Goal: Task Accomplishment & Management: Manage account settings

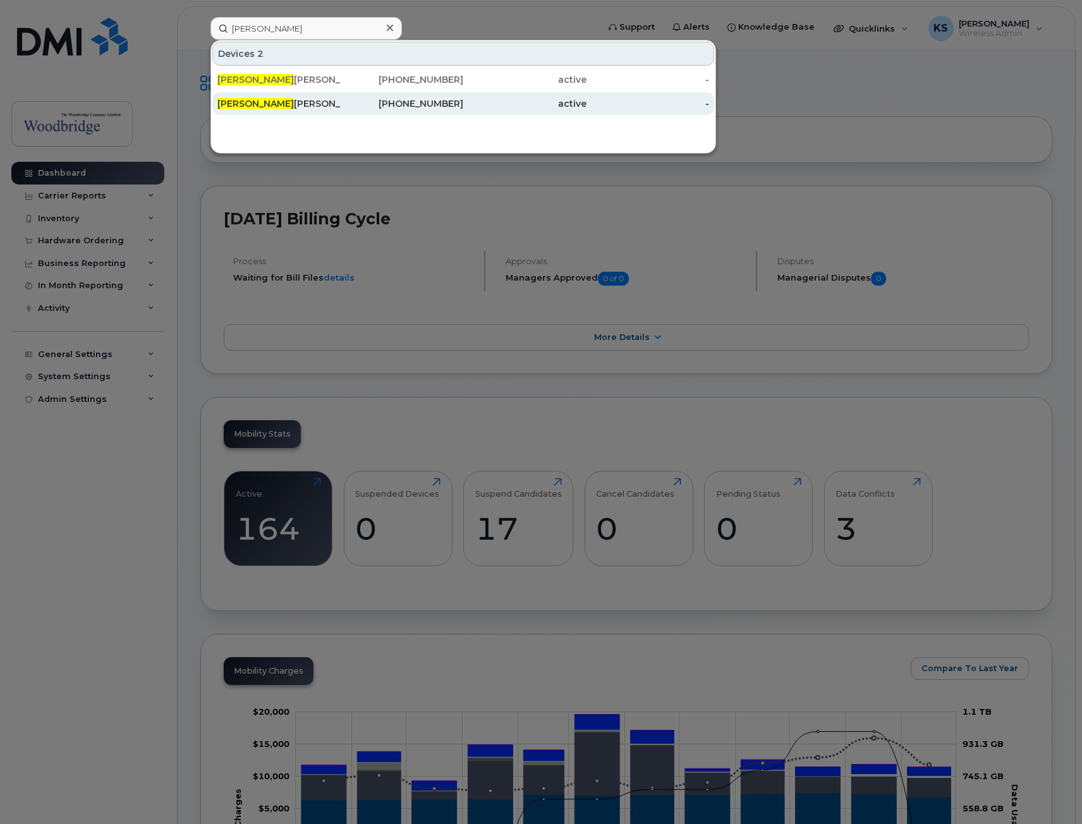
type input "carol"
click at [302, 106] on div "Carol Paradine-ipad" at bounding box center [279, 103] width 123 height 13
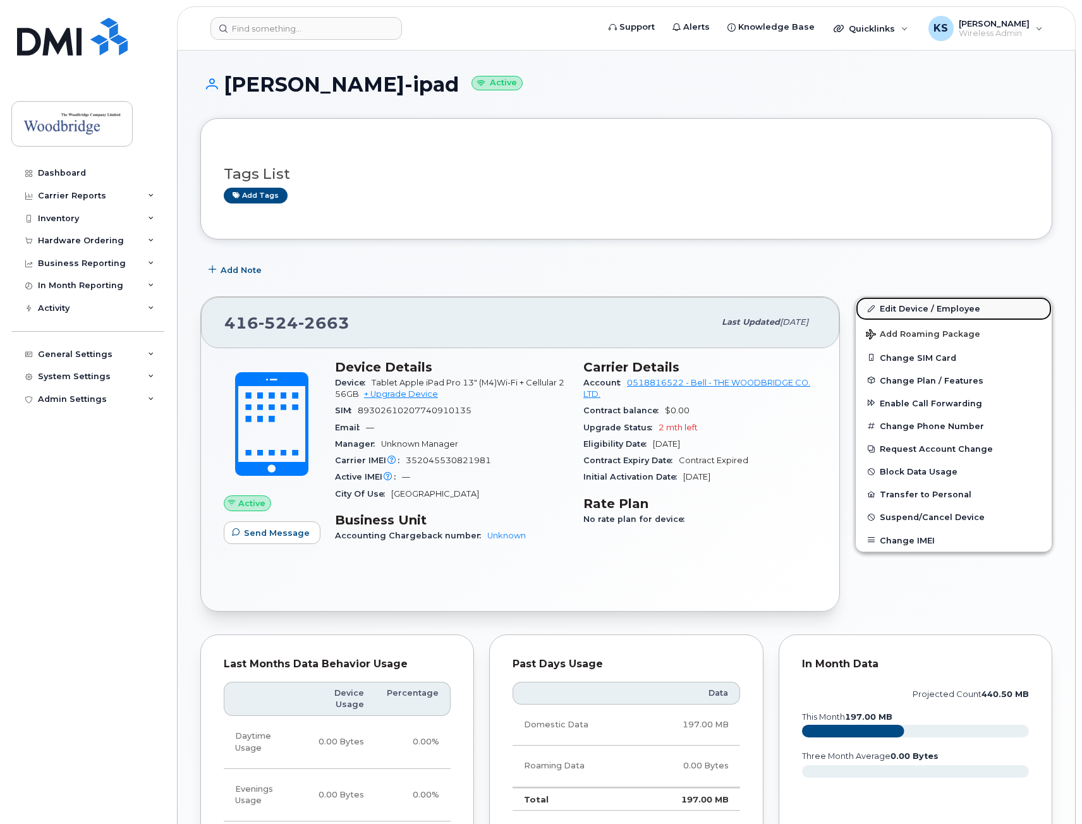
click at [936, 305] on link "Edit Device / Employee" at bounding box center [954, 308] width 196 height 23
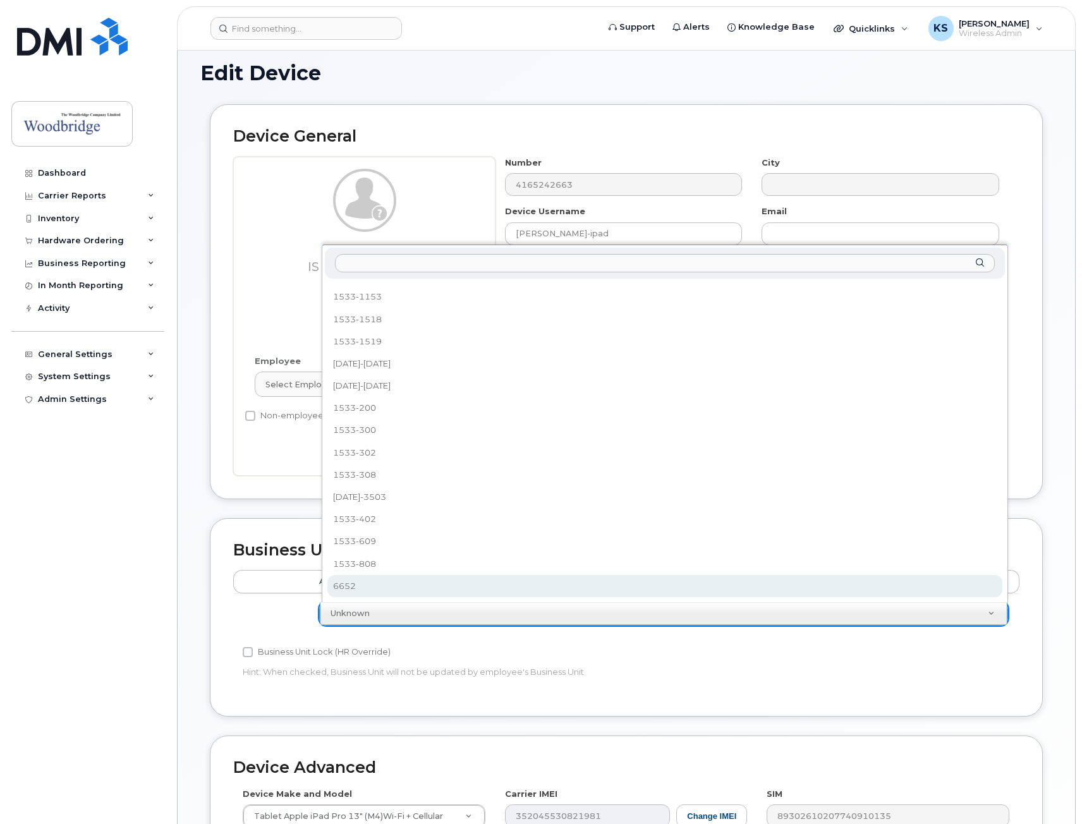
scroll to position [13, 0]
select select "43857"
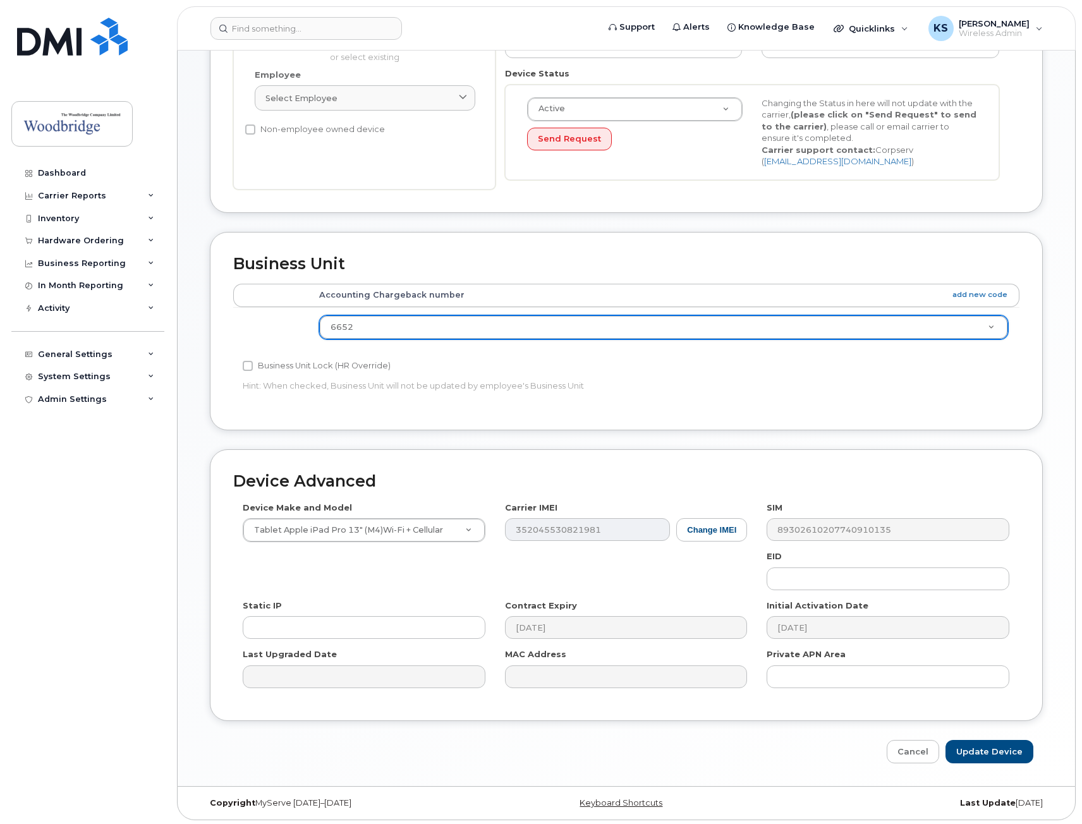
scroll to position [300, 0]
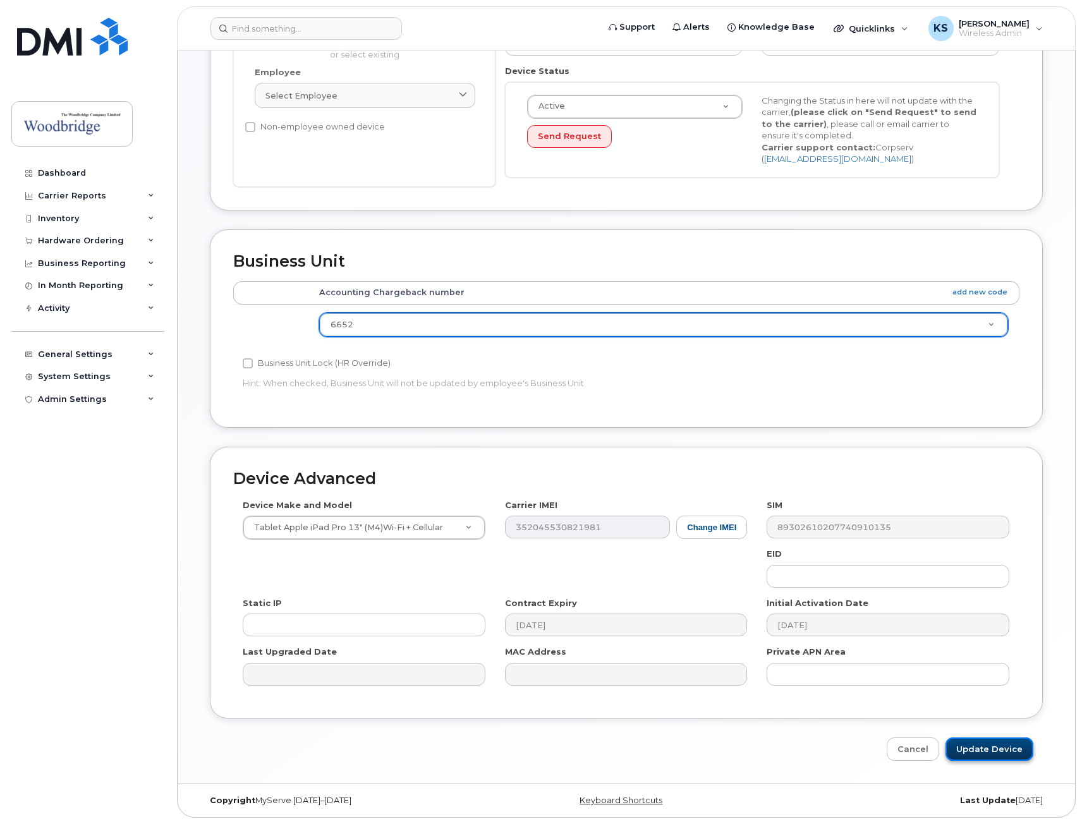
click at [985, 749] on input "Update Device" at bounding box center [990, 749] width 88 height 23
type input "Saving..."
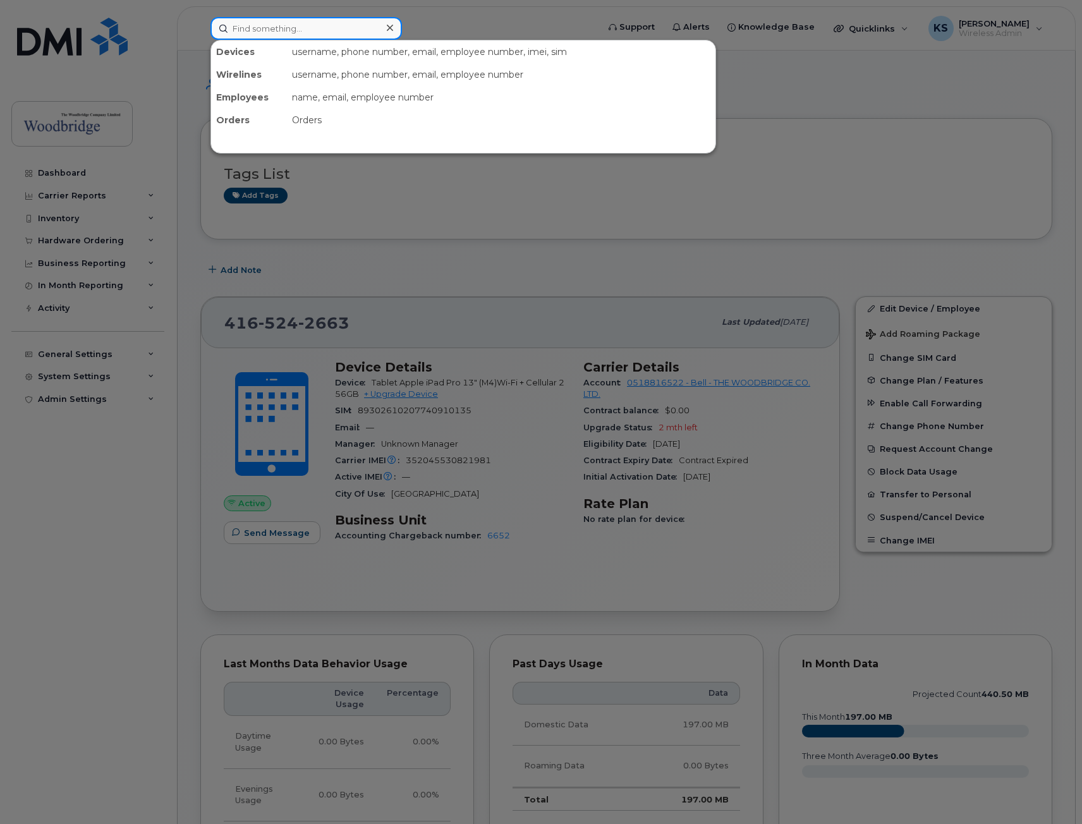
click at [288, 25] on input at bounding box center [307, 28] width 192 height 23
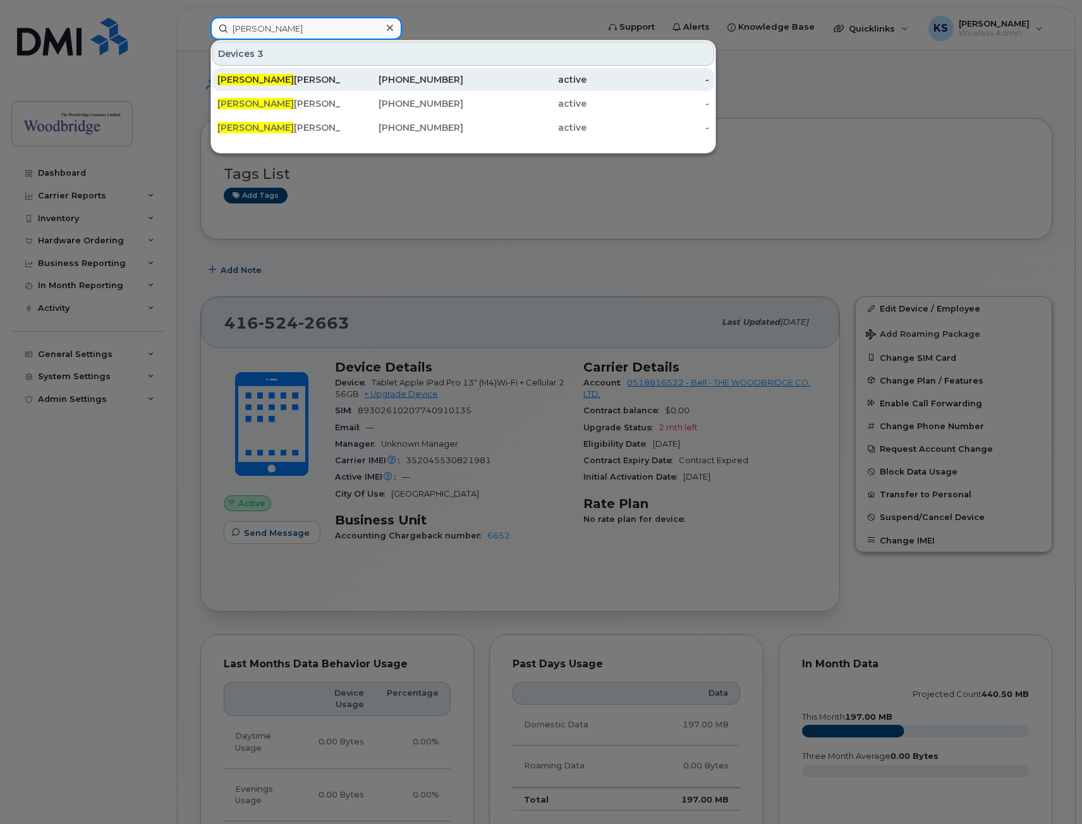
type input "lesley"
click at [285, 83] on div "Lesley Rooney-cell" at bounding box center [279, 79] width 123 height 13
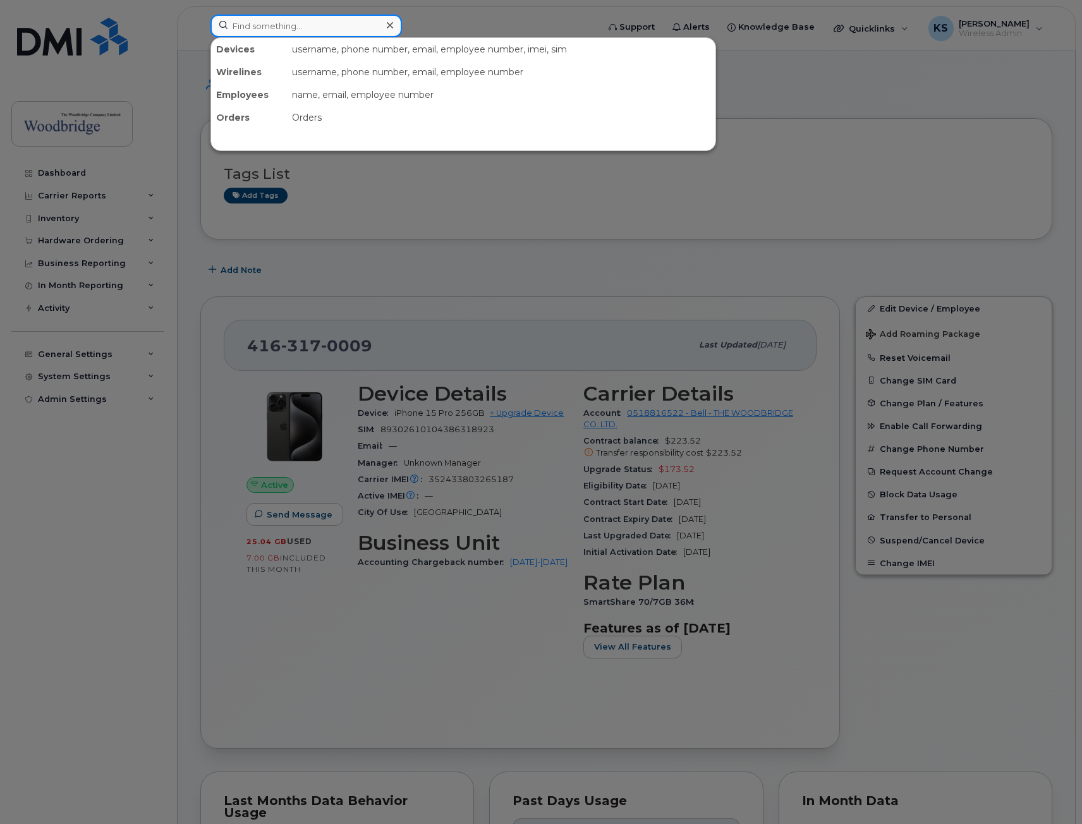
click at [285, 30] on input at bounding box center [307, 26] width 192 height 23
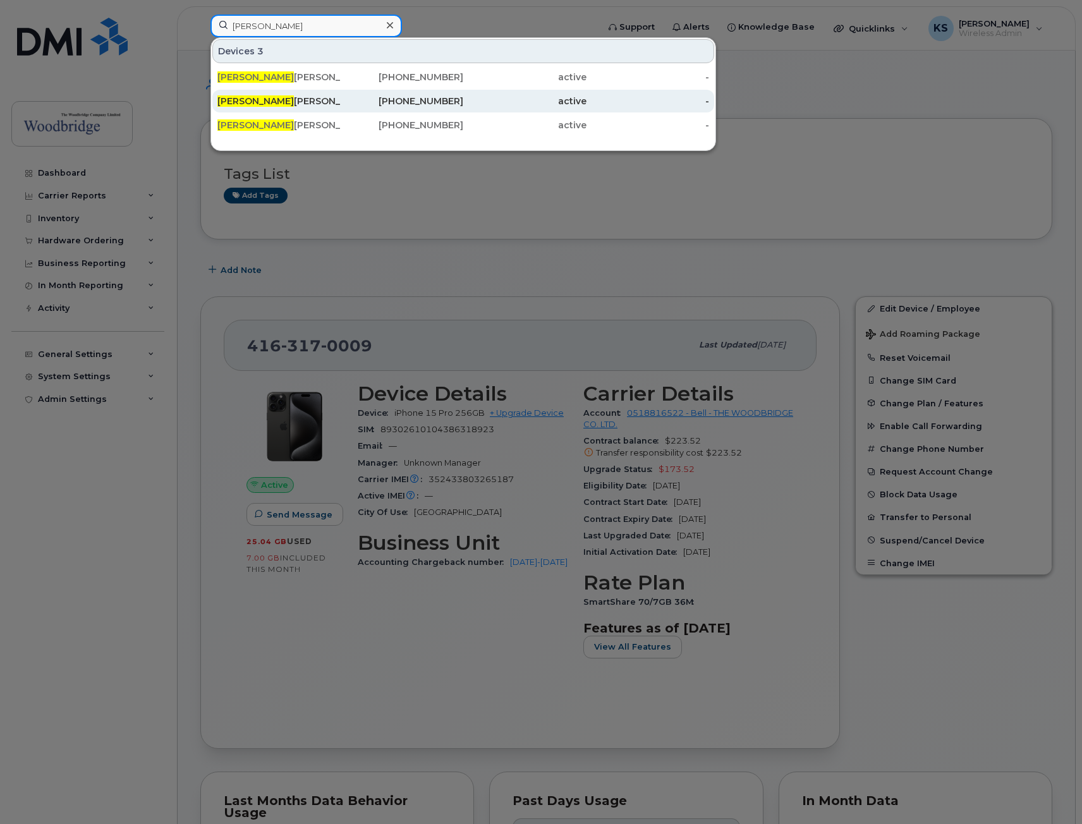
type input "[PERSON_NAME]"
click at [288, 101] on div "Lesley Rooney-ipad" at bounding box center [279, 101] width 123 height 13
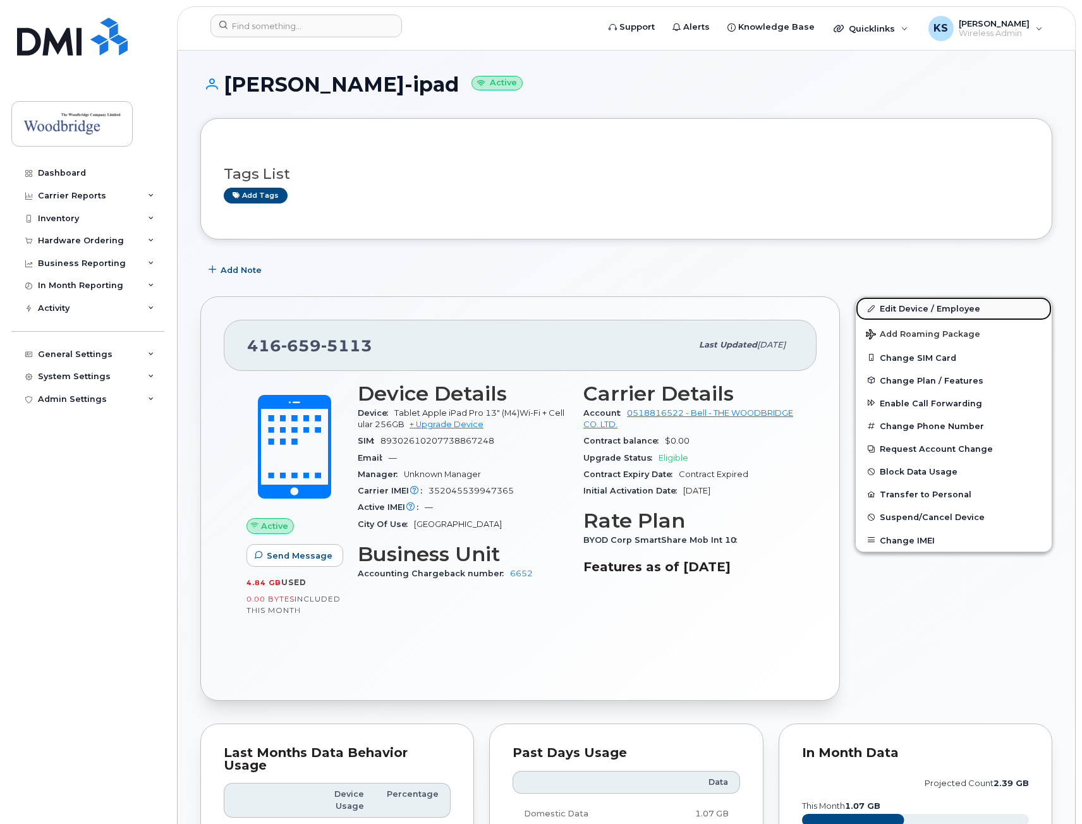
click at [942, 307] on link "Edit Device / Employee" at bounding box center [954, 308] width 196 height 23
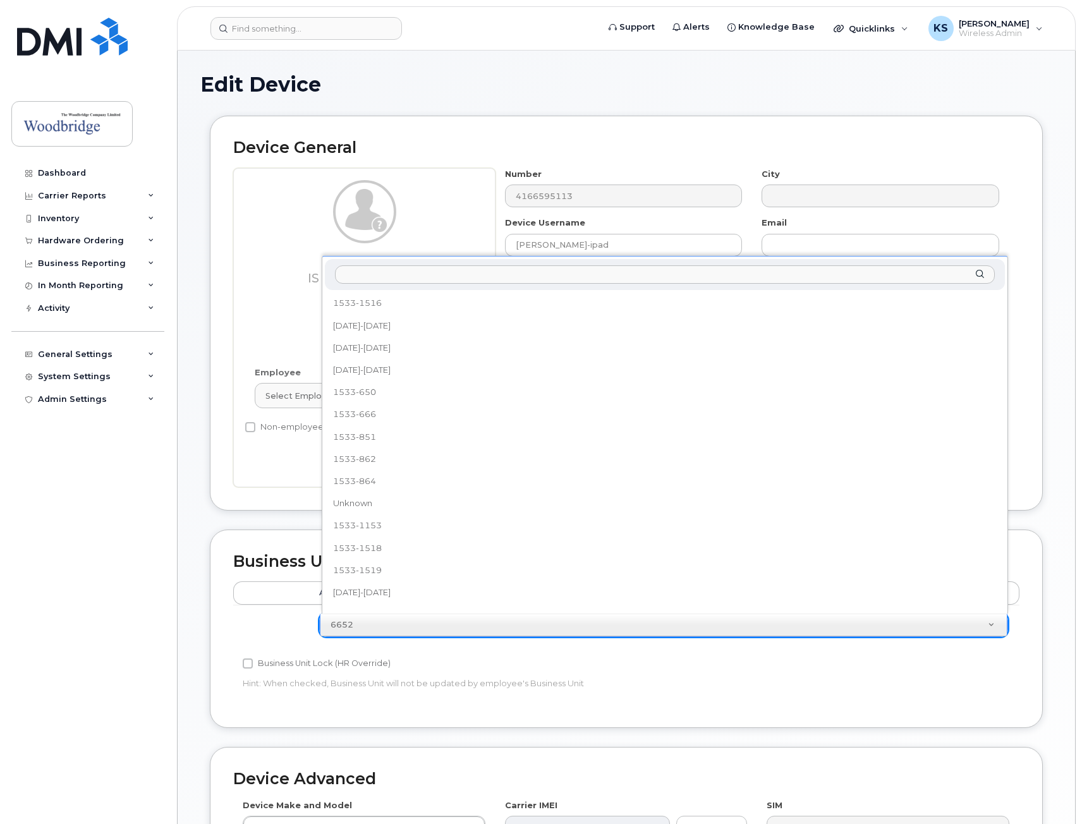
scroll to position [212, 0]
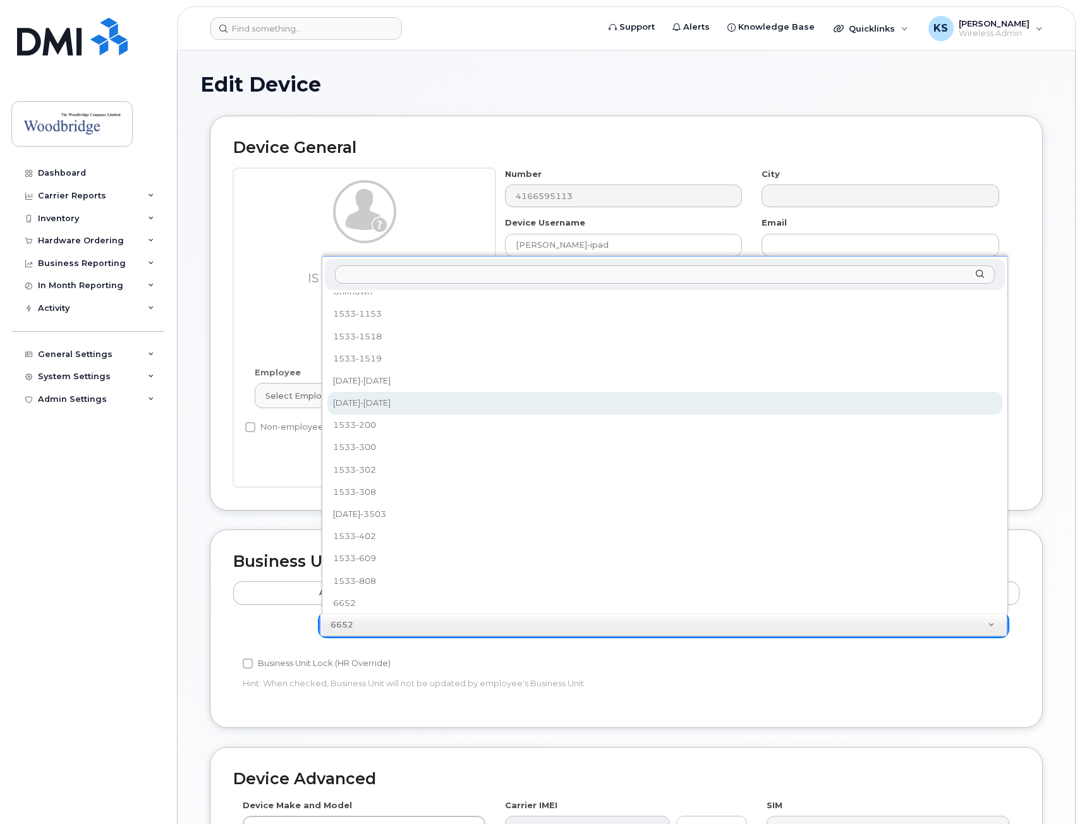
select select "43859"
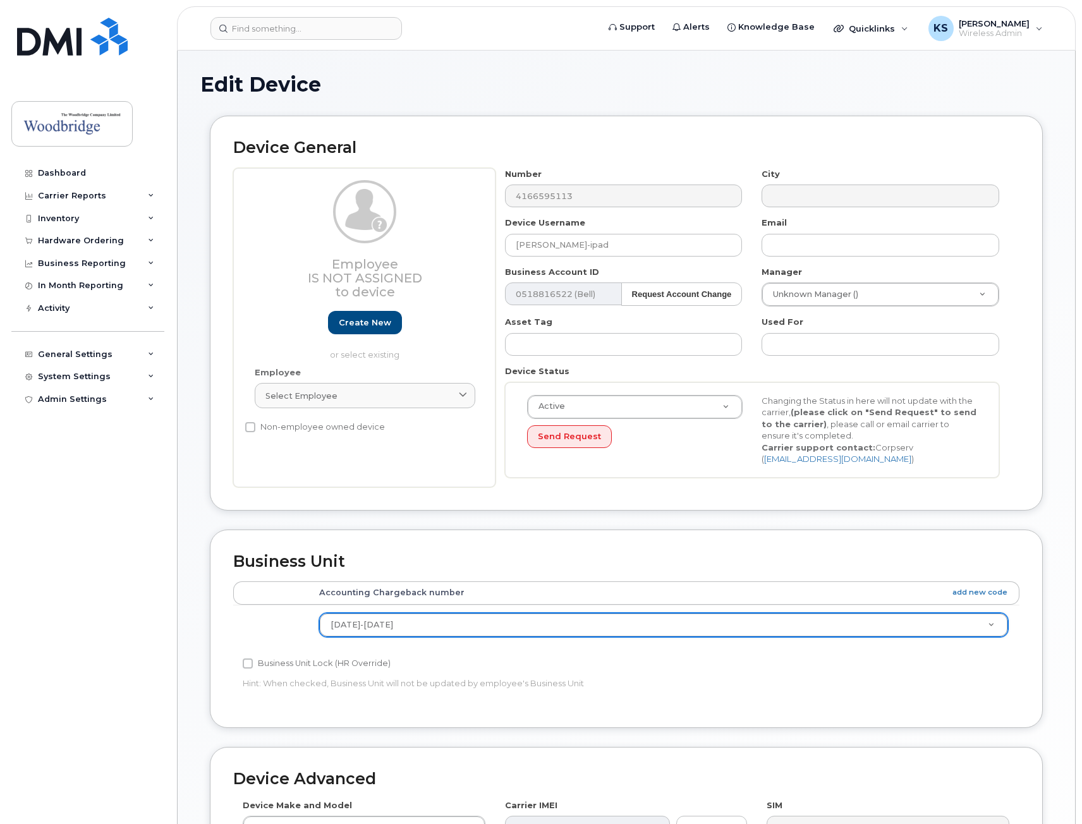
scroll to position [300, 0]
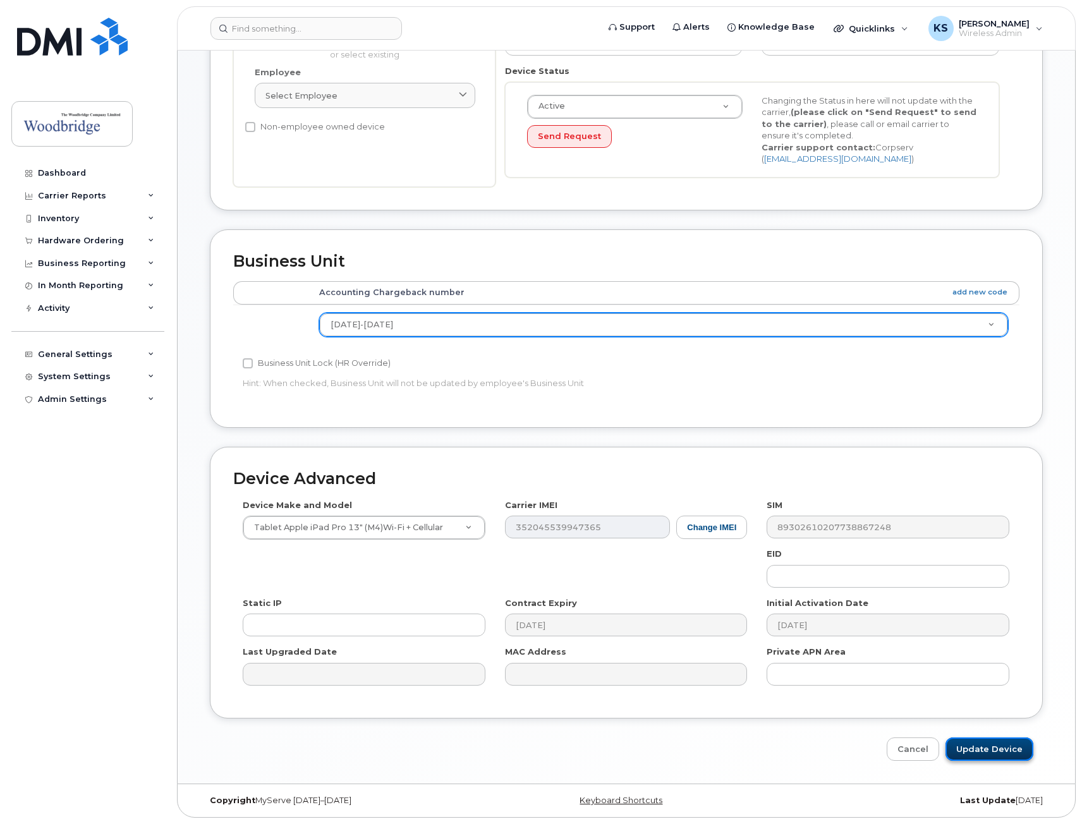
click at [969, 751] on input "Update Device" at bounding box center [990, 749] width 88 height 23
type input "Saving..."
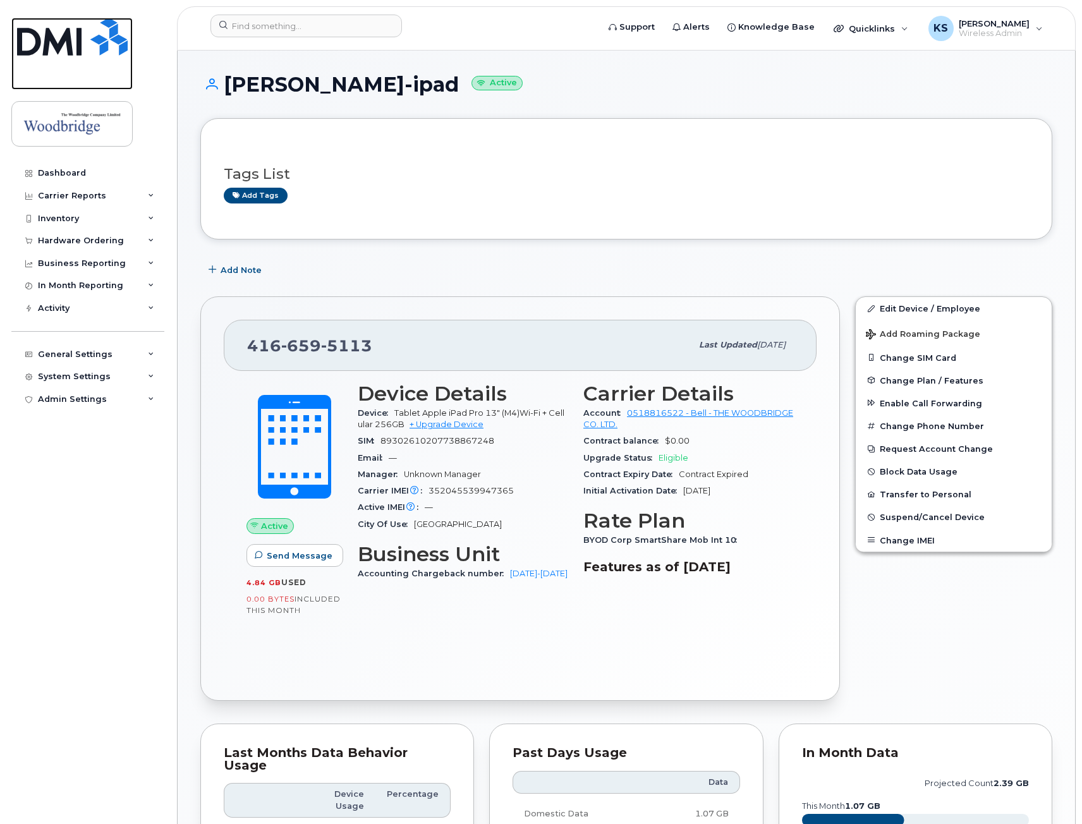
click at [76, 43] on img at bounding box center [72, 37] width 111 height 38
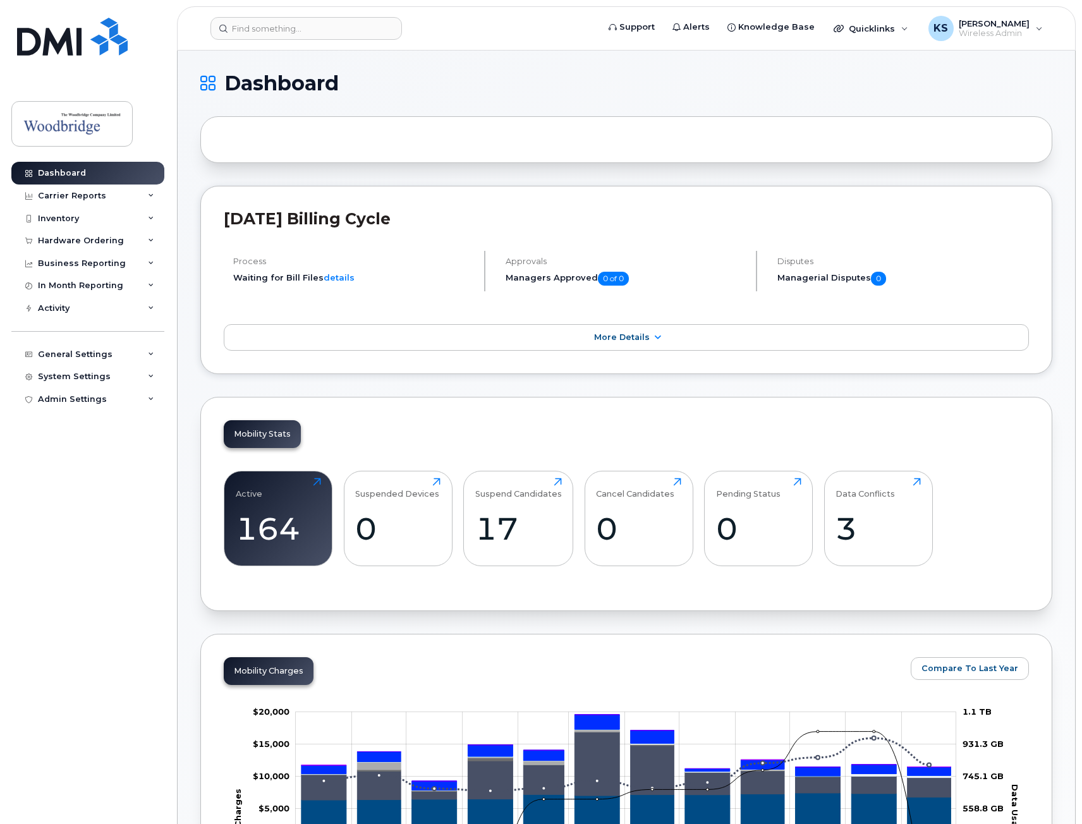
click at [162, 47] on div "Dashboard Carrier Reports Monthly Billing Data Daily Data Pooling Data Behavior…" at bounding box center [85, 412] width 171 height 824
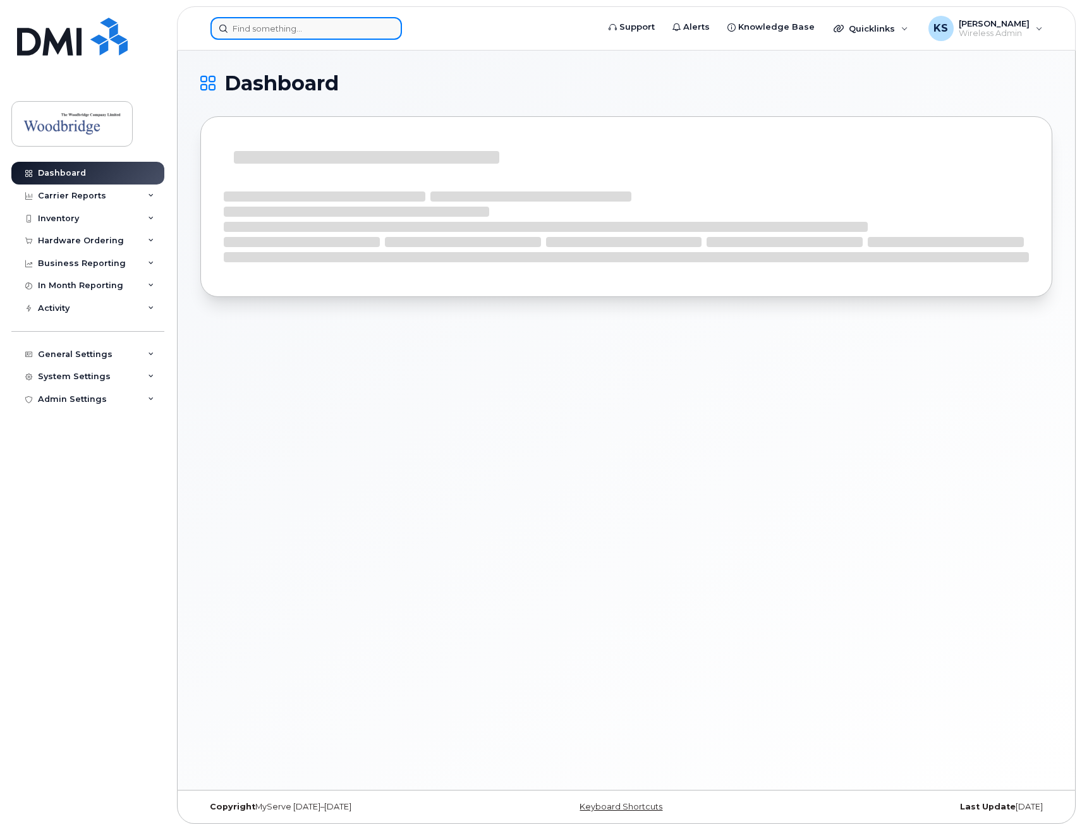
click at [326, 30] on input at bounding box center [307, 28] width 192 height 23
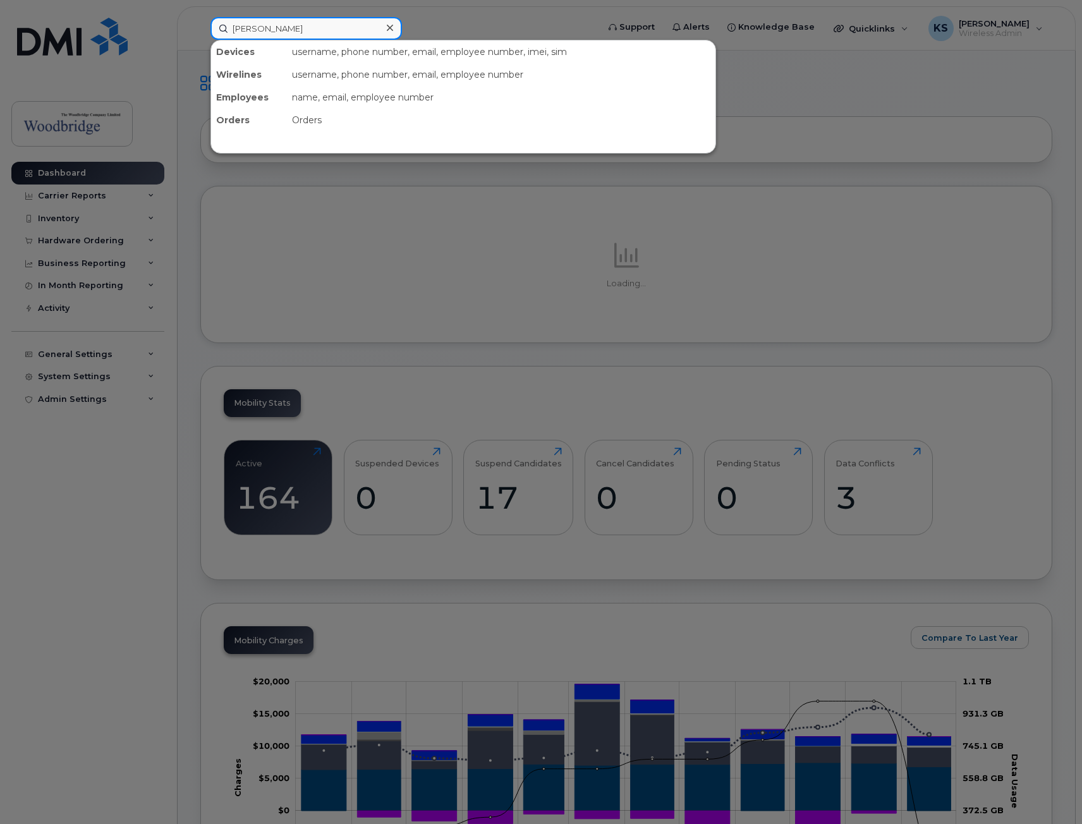
type input "mark ba"
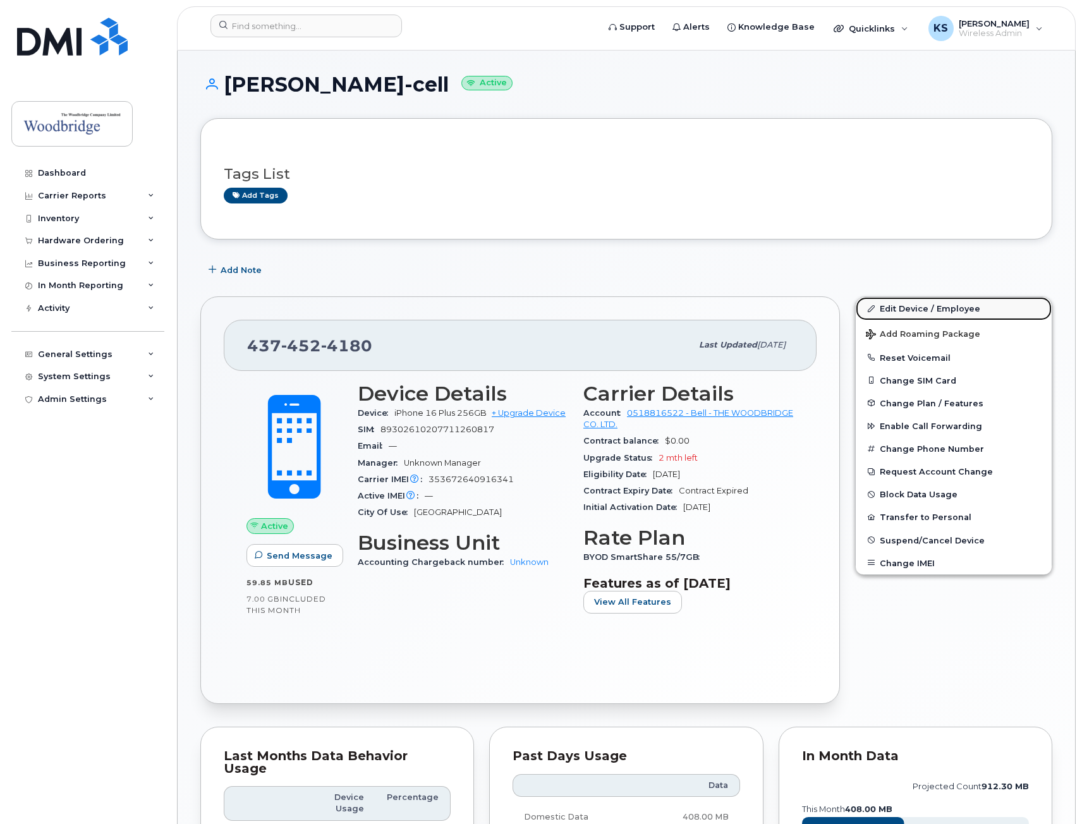
click at [923, 309] on link "Edit Device / Employee" at bounding box center [954, 308] width 196 height 23
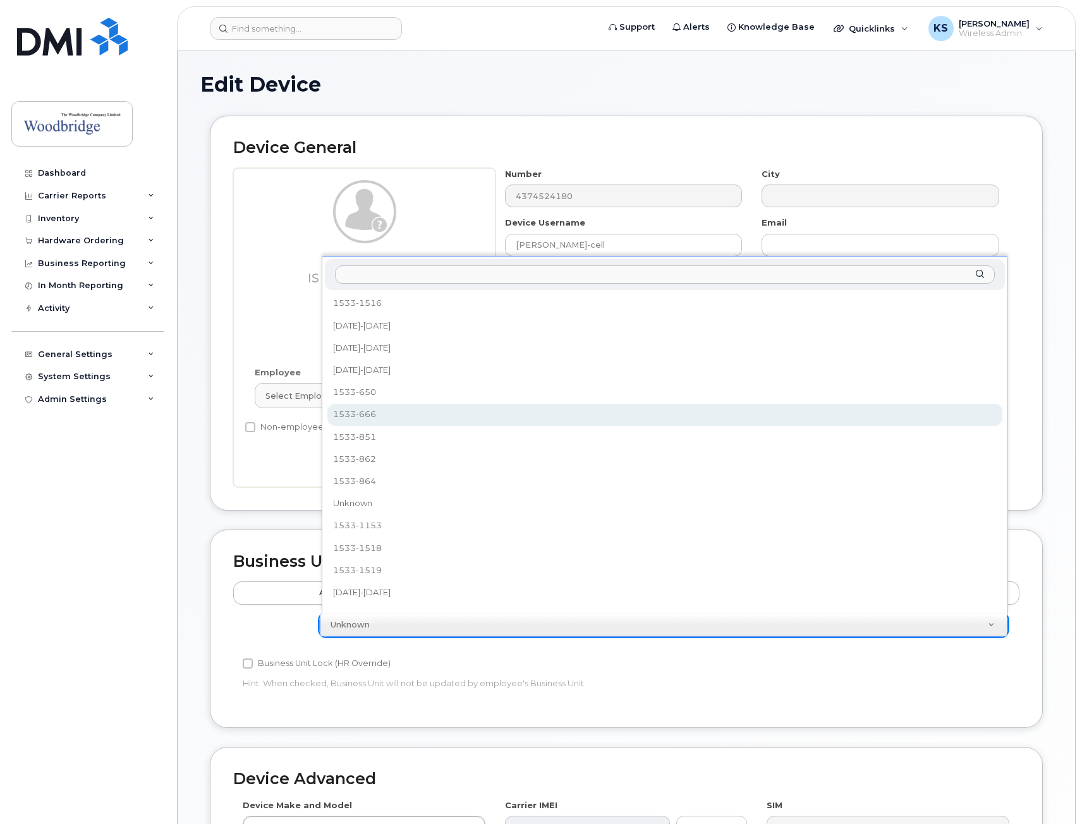
select select "35884376"
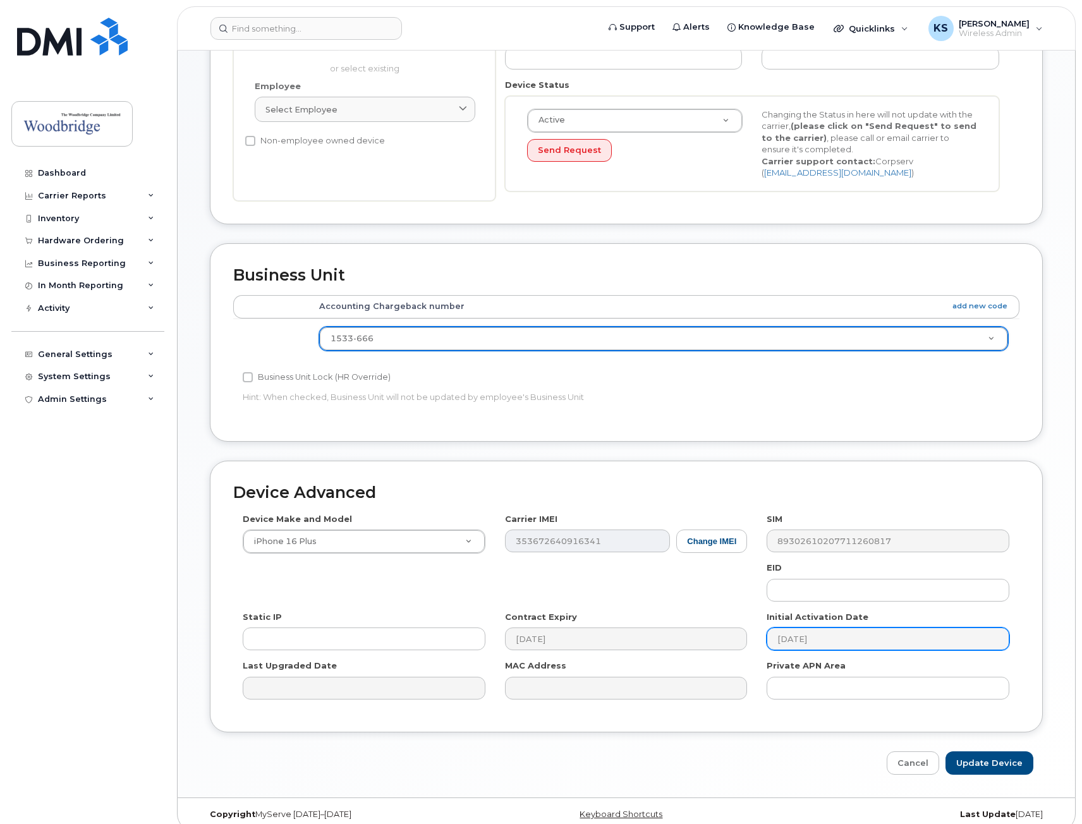
scroll to position [300, 0]
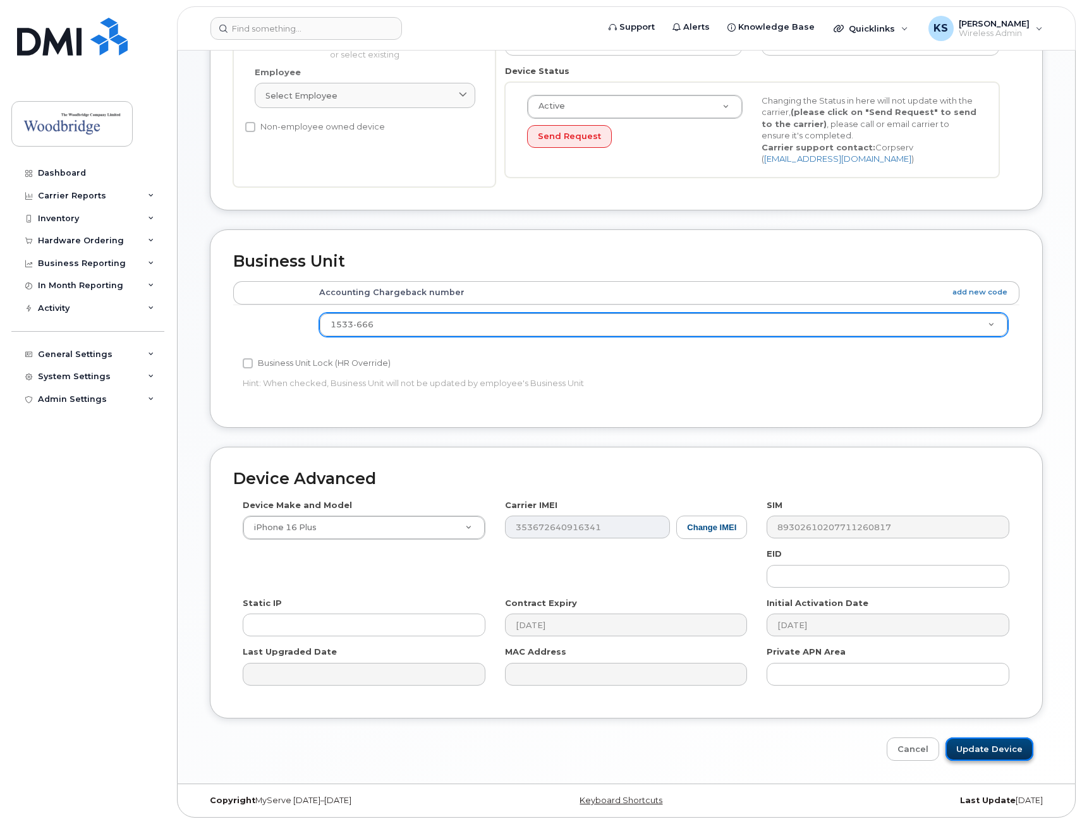
click at [992, 759] on input "Update Device" at bounding box center [990, 749] width 88 height 23
type input "Saving..."
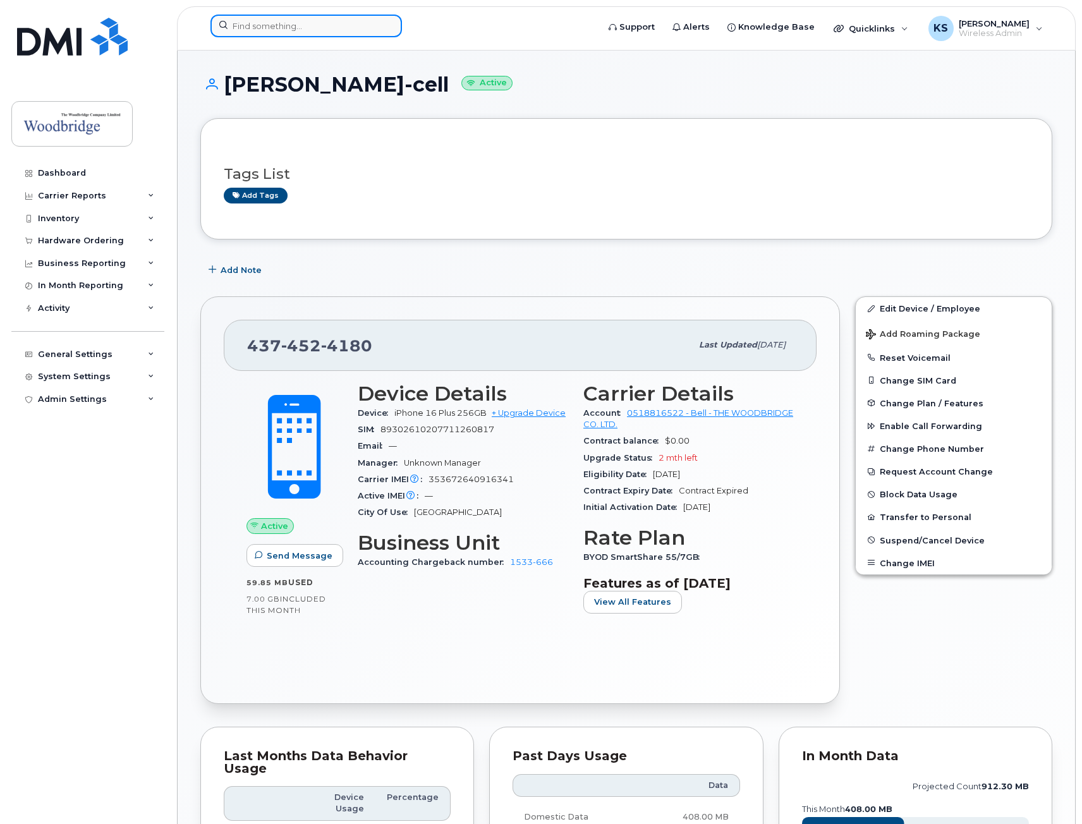
click at [247, 21] on input at bounding box center [307, 26] width 192 height 23
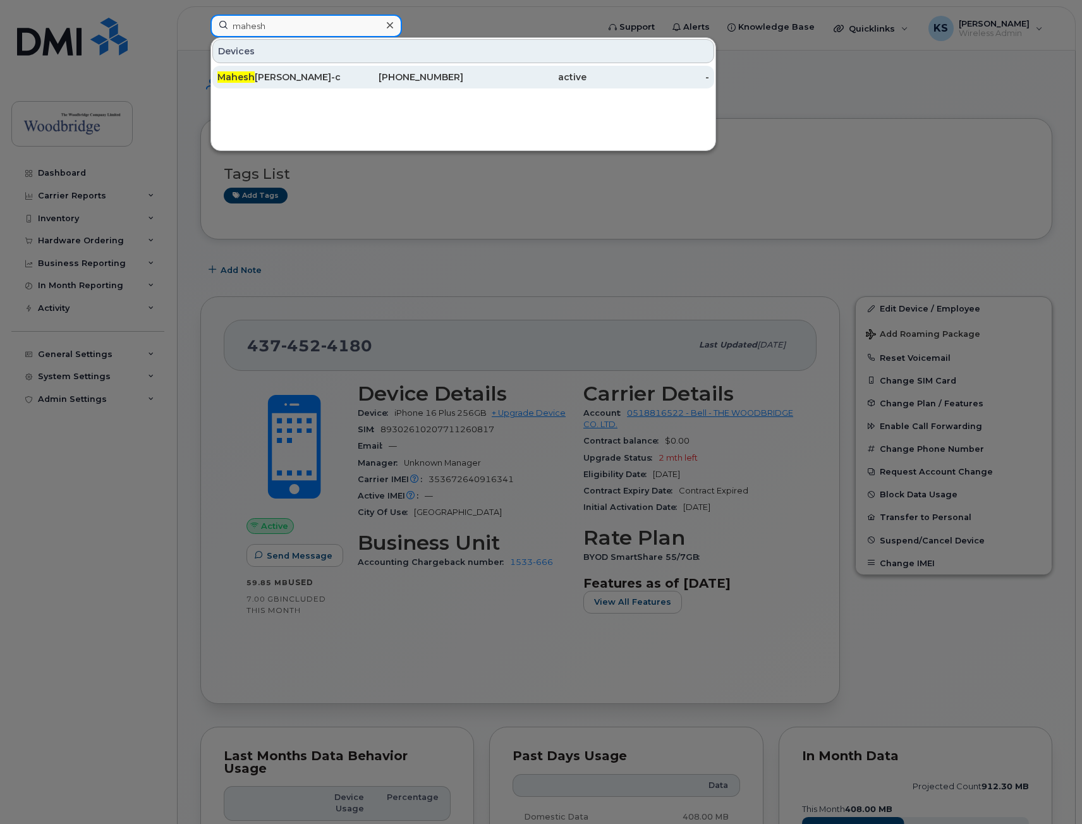
type input "mahesh"
click at [245, 74] on span "Mahesh" at bounding box center [236, 76] width 37 height 11
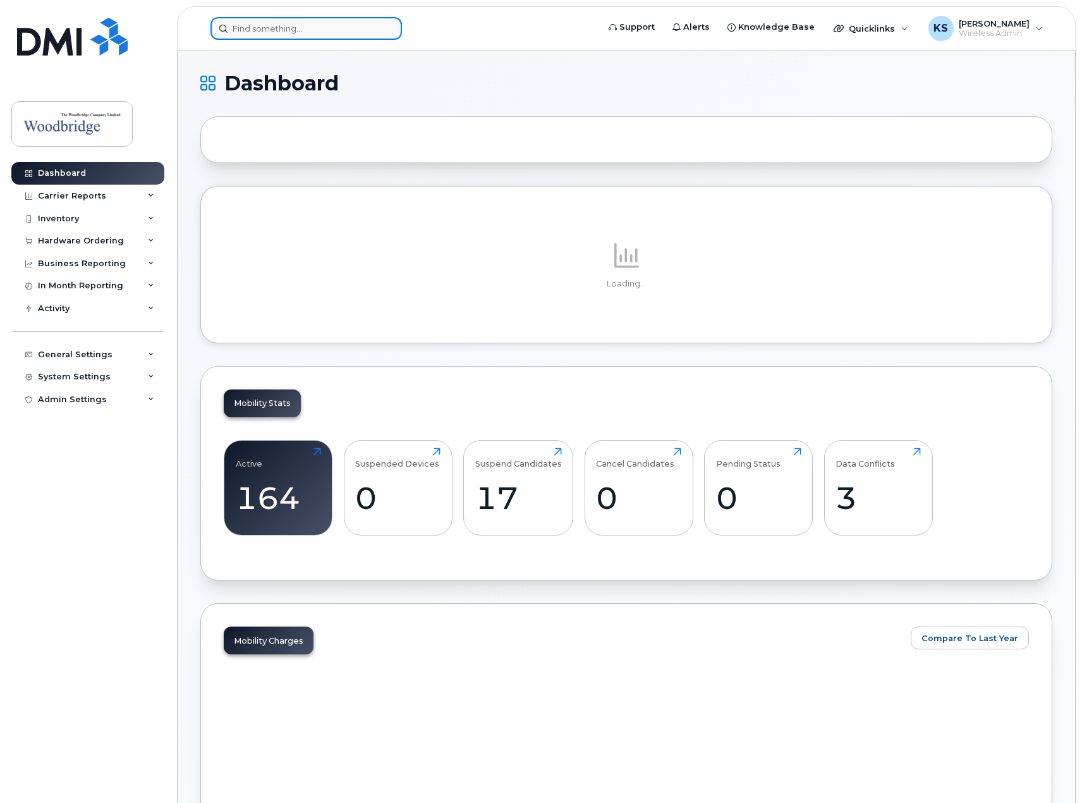
click at [337, 30] on input at bounding box center [307, 28] width 192 height 23
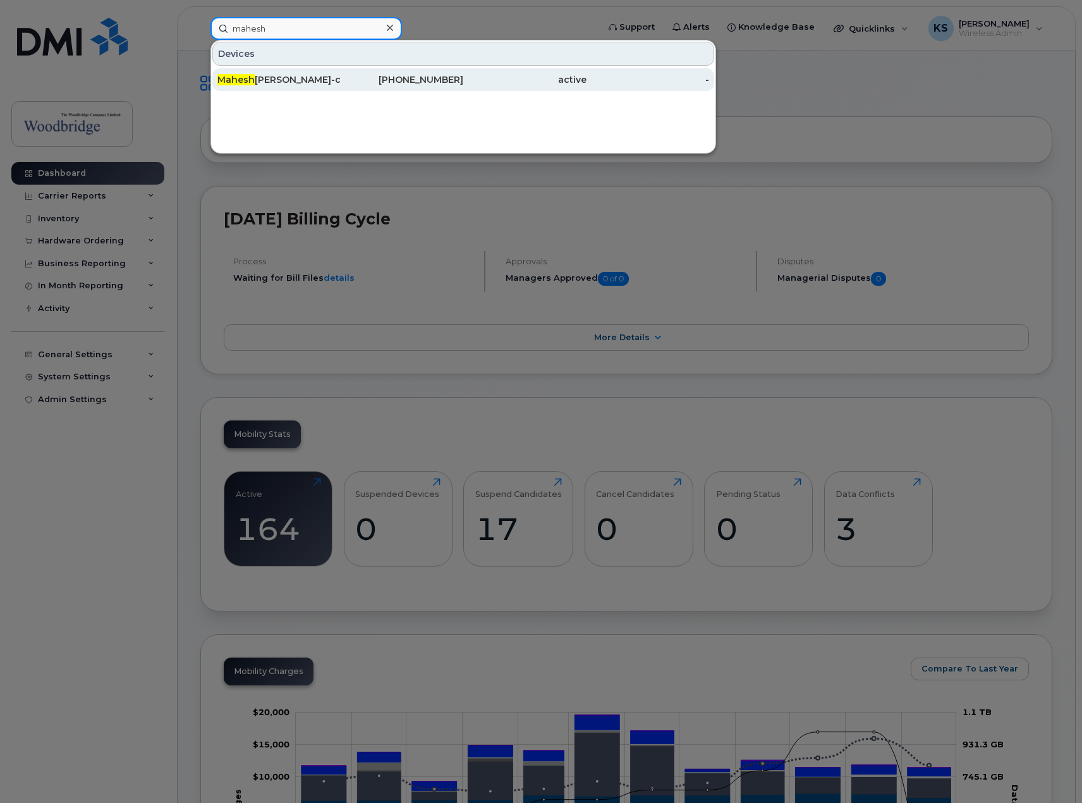
type input "mahesh"
click at [301, 73] on div "Mahesh Singh-cell" at bounding box center [279, 79] width 123 height 23
